Goal: Information Seeking & Learning: Learn about a topic

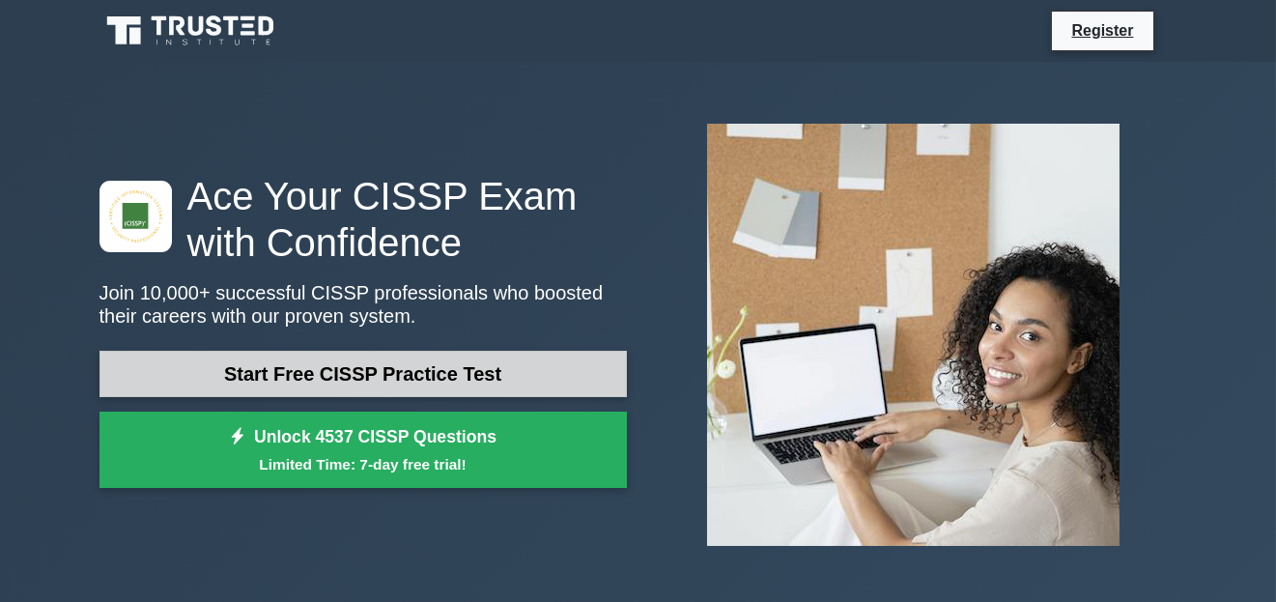
click at [351, 373] on link "Start Free CISSP Practice Test" at bounding box center [364, 374] width 528 height 46
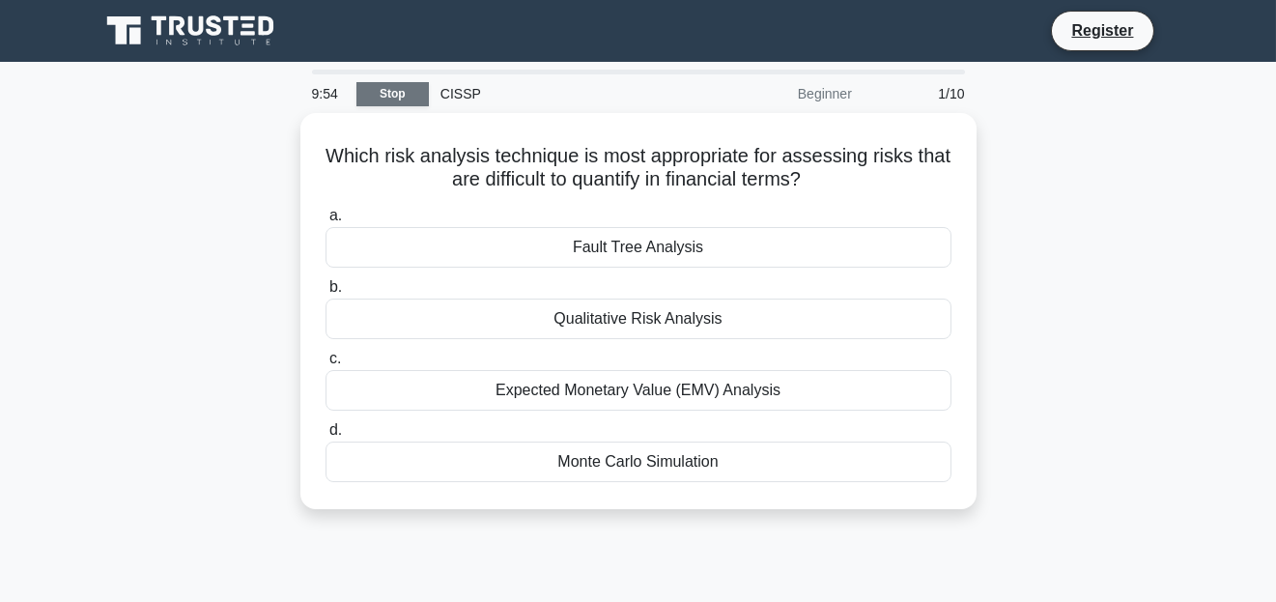
click at [403, 99] on link "Stop" at bounding box center [392, 94] width 72 height 24
